Goal: Information Seeking & Learning: Find specific fact

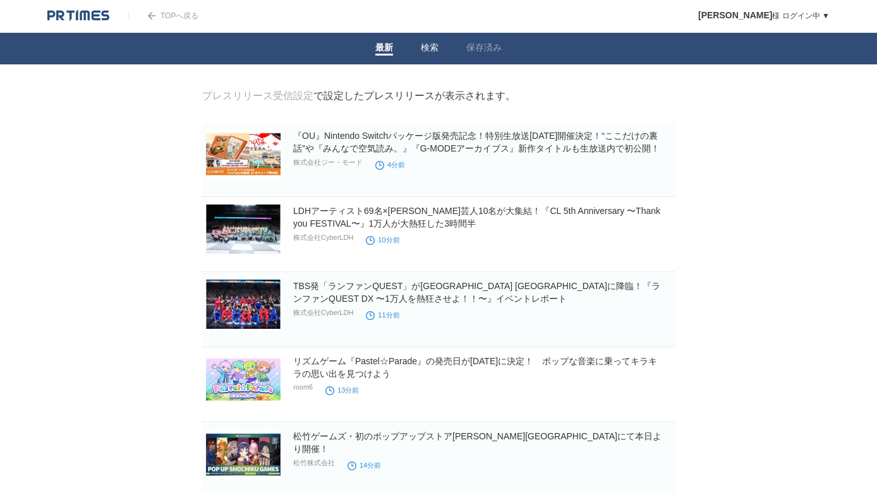
click at [431, 43] on link "検索" at bounding box center [430, 48] width 18 height 13
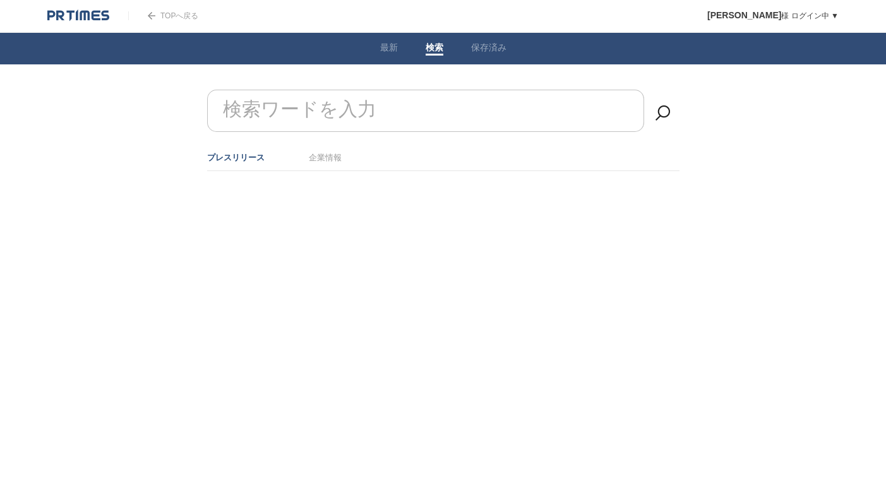
click at [413, 108] on input "検索ワードを入力" at bounding box center [425, 111] width 437 height 42
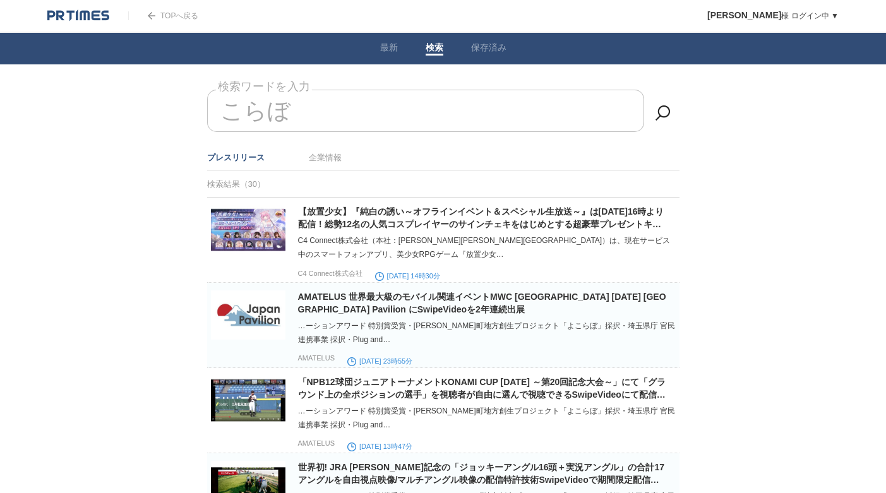
type input "コラボ"
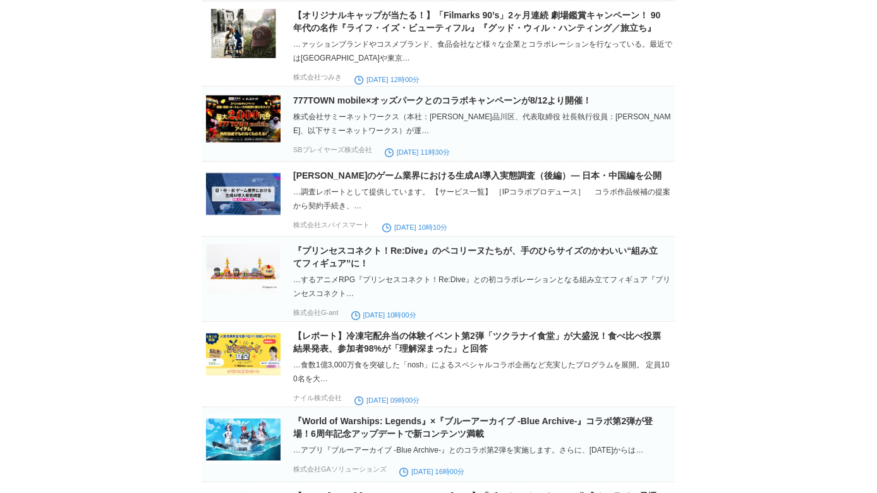
scroll to position [1852, 0]
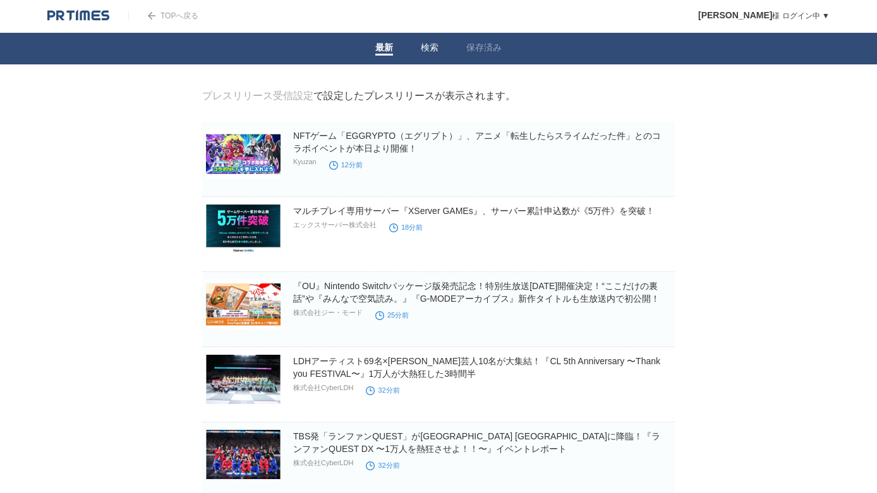
click at [442, 54] on li "検索" at bounding box center [429, 49] width 45 height 32
click at [421, 41] on li "検索" at bounding box center [429, 49] width 45 height 32
click at [426, 45] on link "検索" at bounding box center [430, 48] width 18 height 13
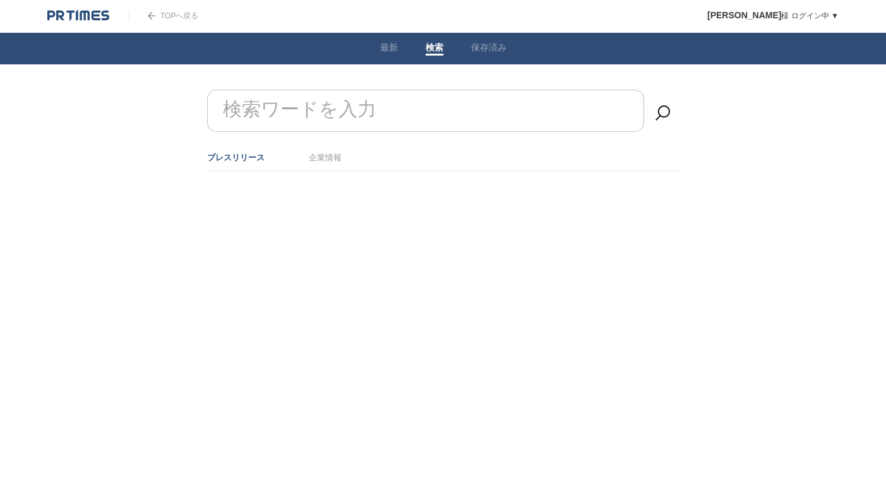
click at [456, 108] on input "検索ワードを入力" at bounding box center [425, 111] width 437 height 42
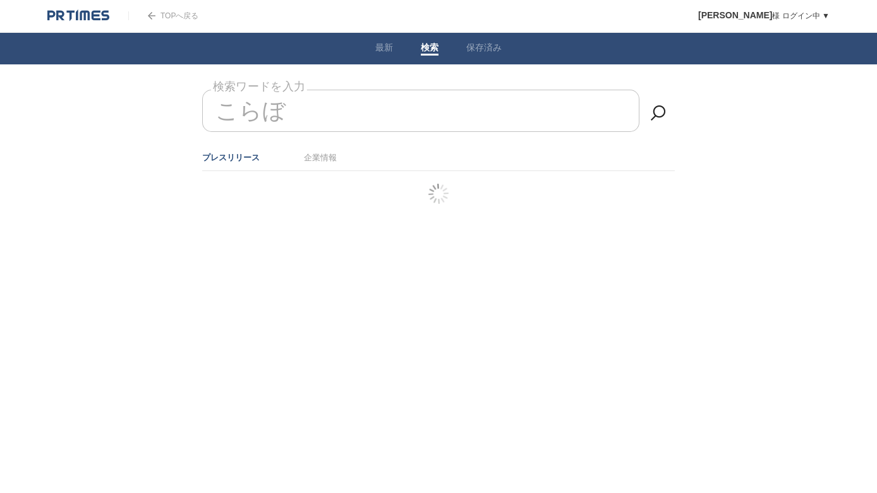
type input "コラボ"
